Goal: Information Seeking & Learning: Learn about a topic

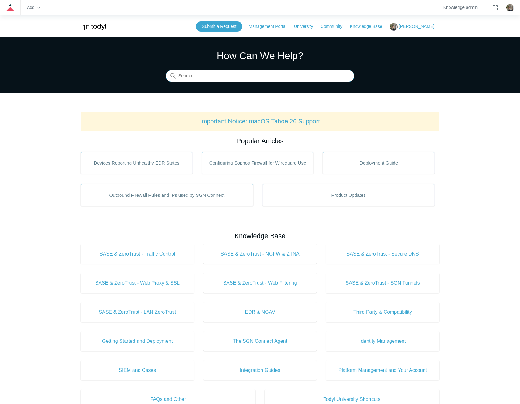
click at [269, 76] on input "Search" at bounding box center [260, 76] width 189 height 12
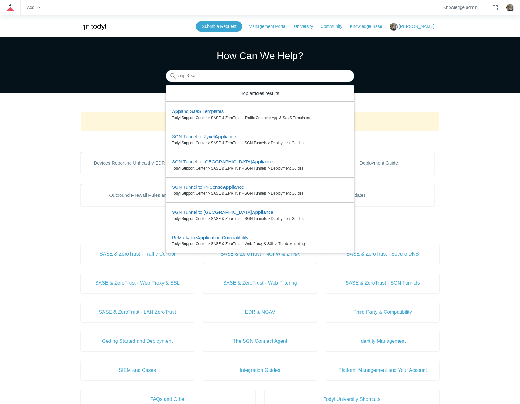
type input "app & saa"
